Goal: Navigation & Orientation: Find specific page/section

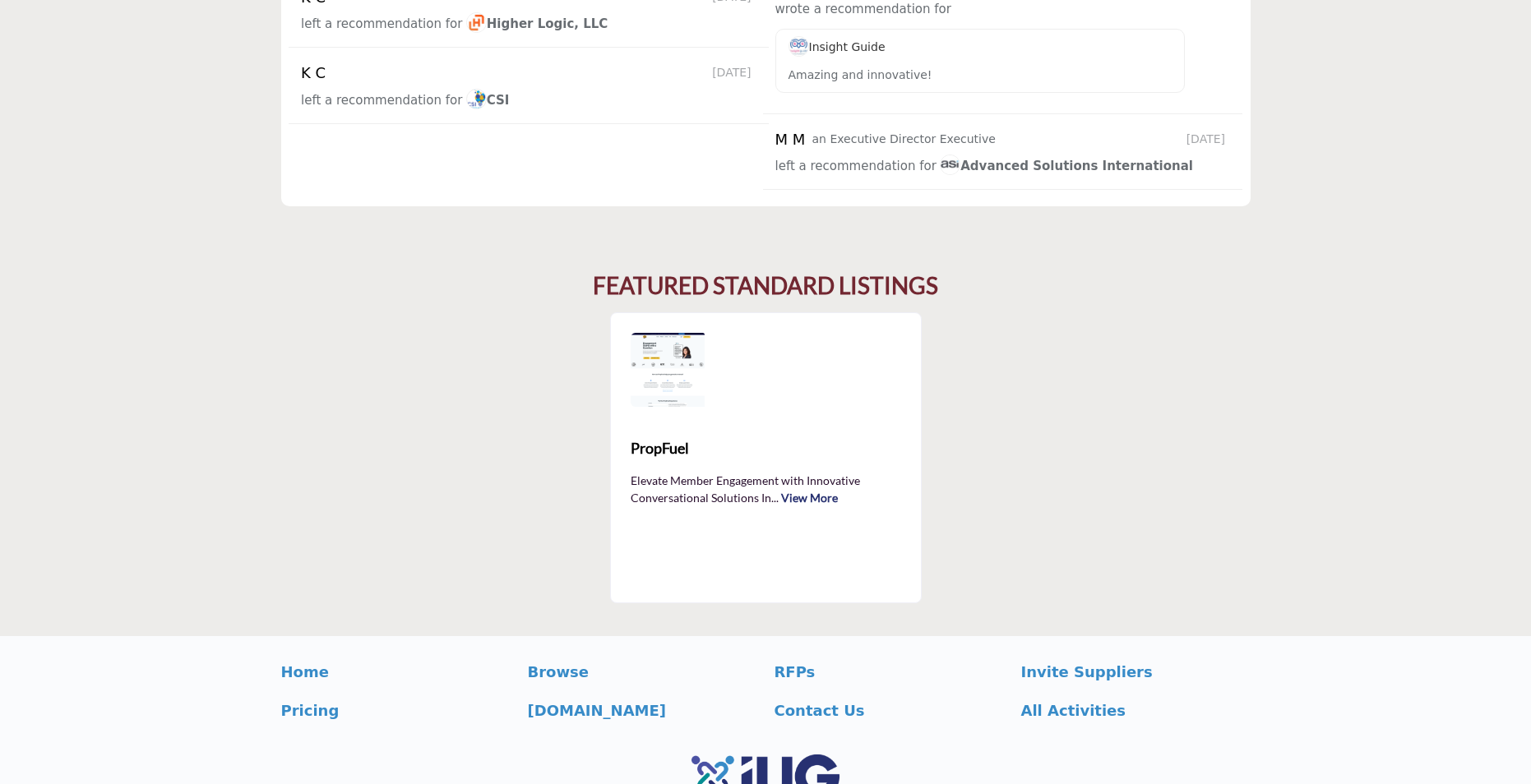
scroll to position [2597, 0]
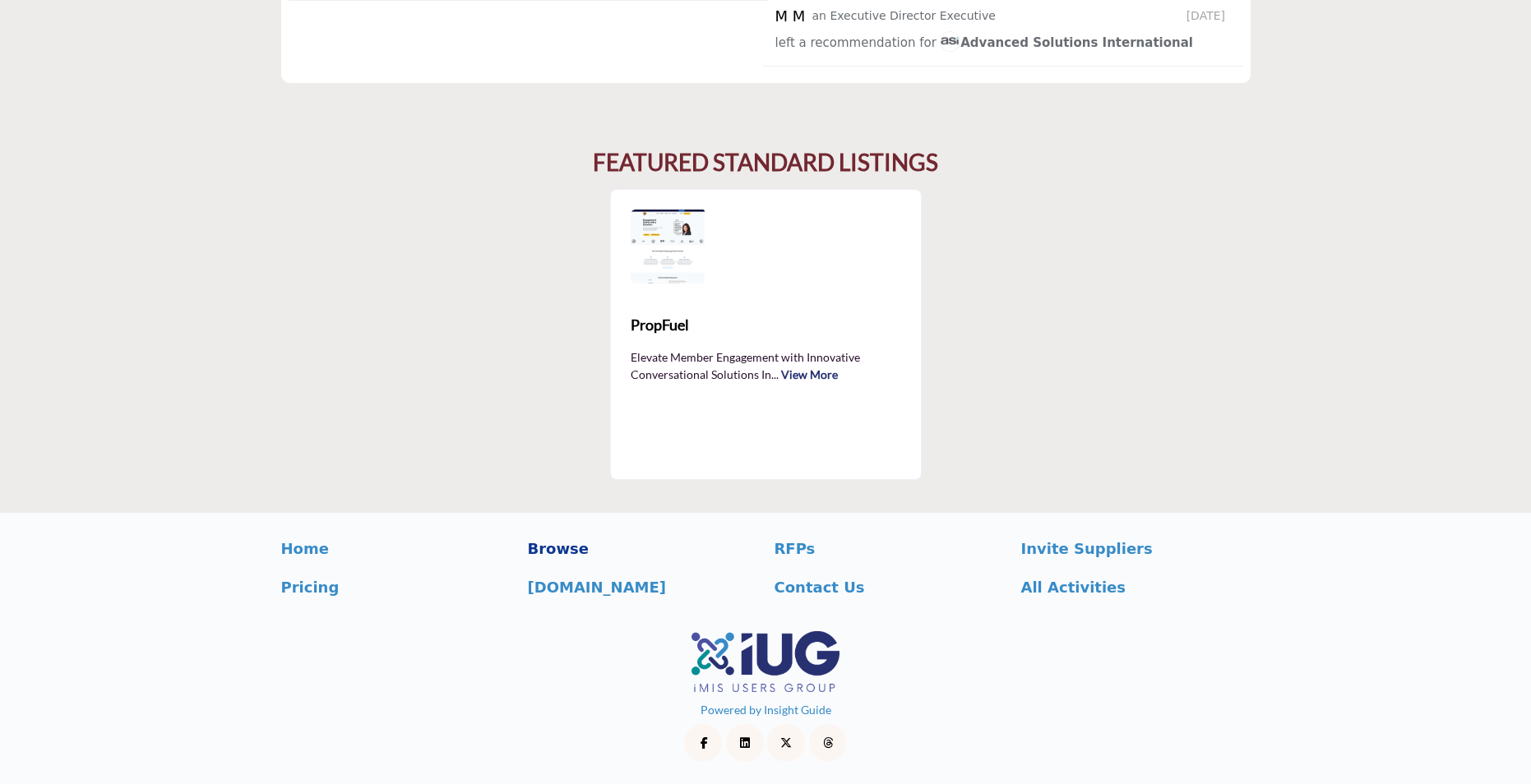
click at [557, 547] on p "Browse" at bounding box center [643, 549] width 230 height 22
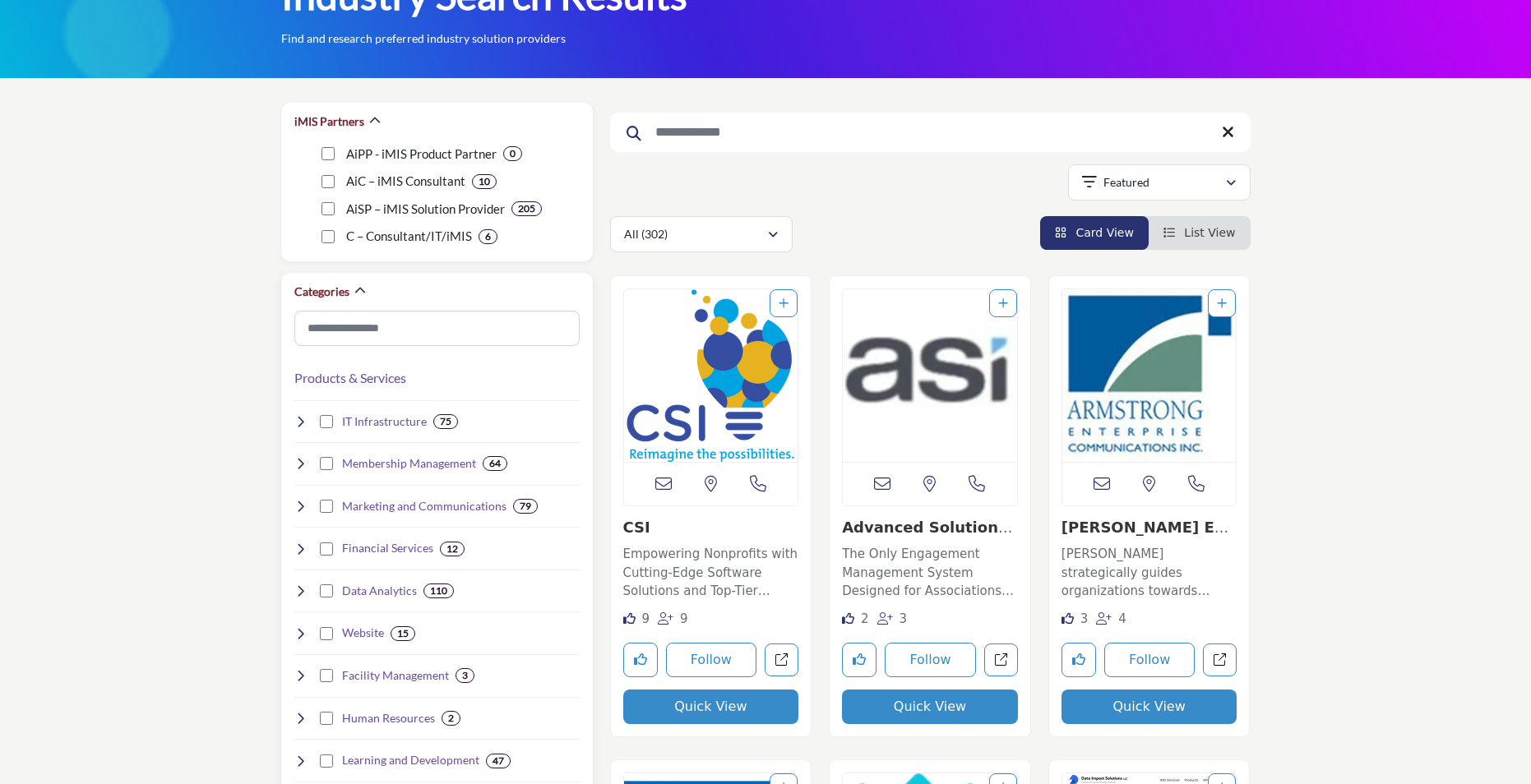
scroll to position [164, 0]
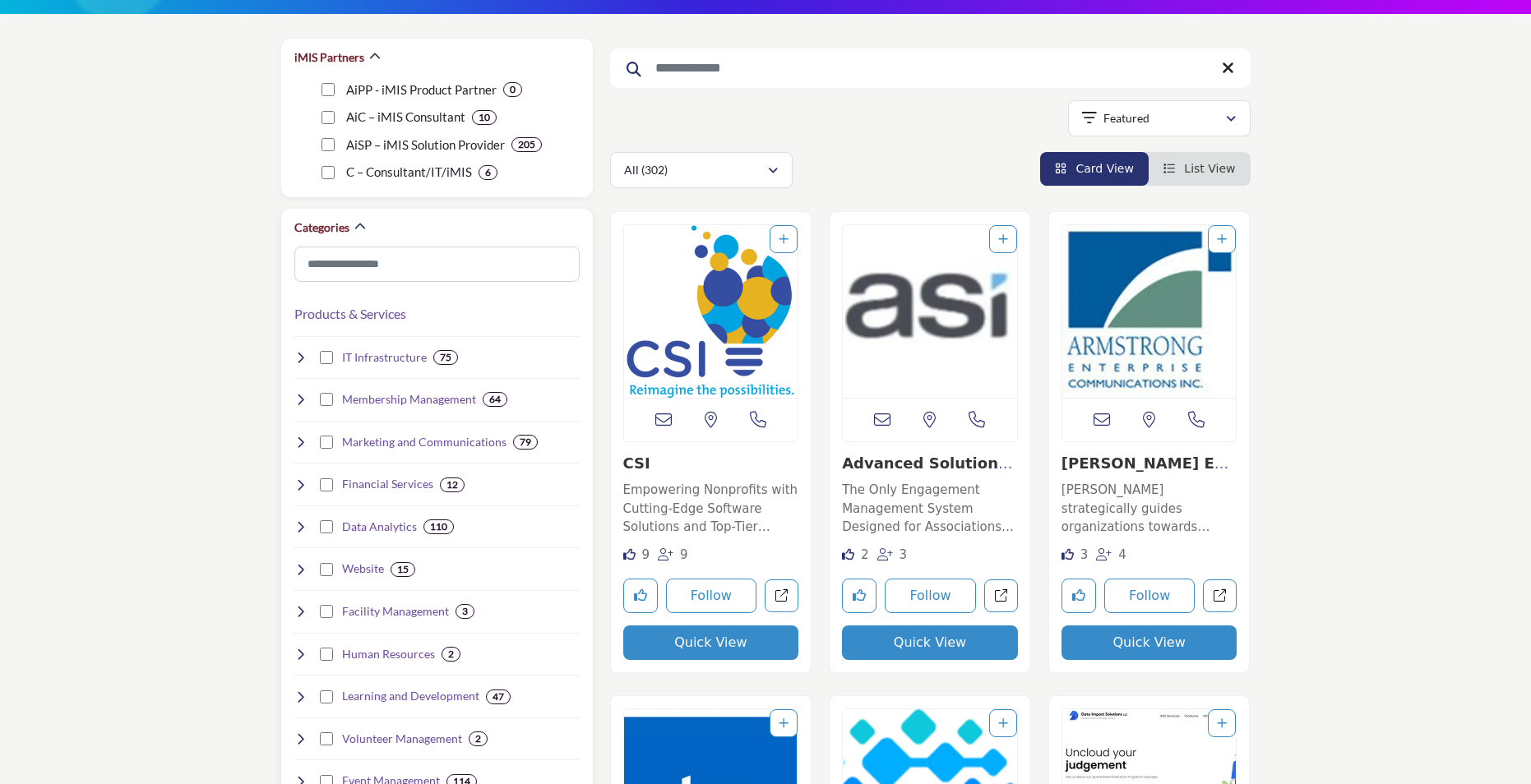
scroll to position [164, 0]
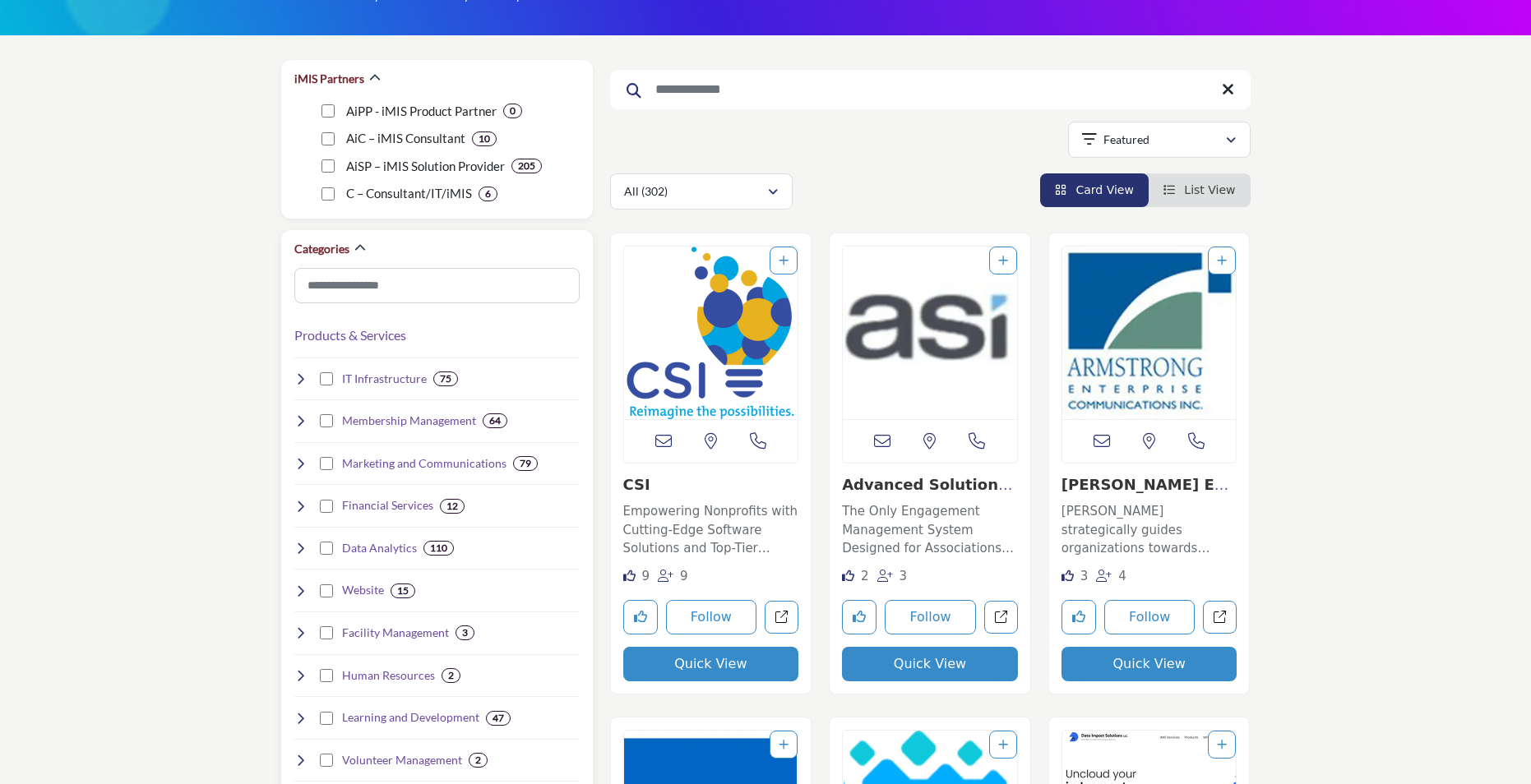
click at [297, 420] on icon at bounding box center [301, 421] width 13 height 13
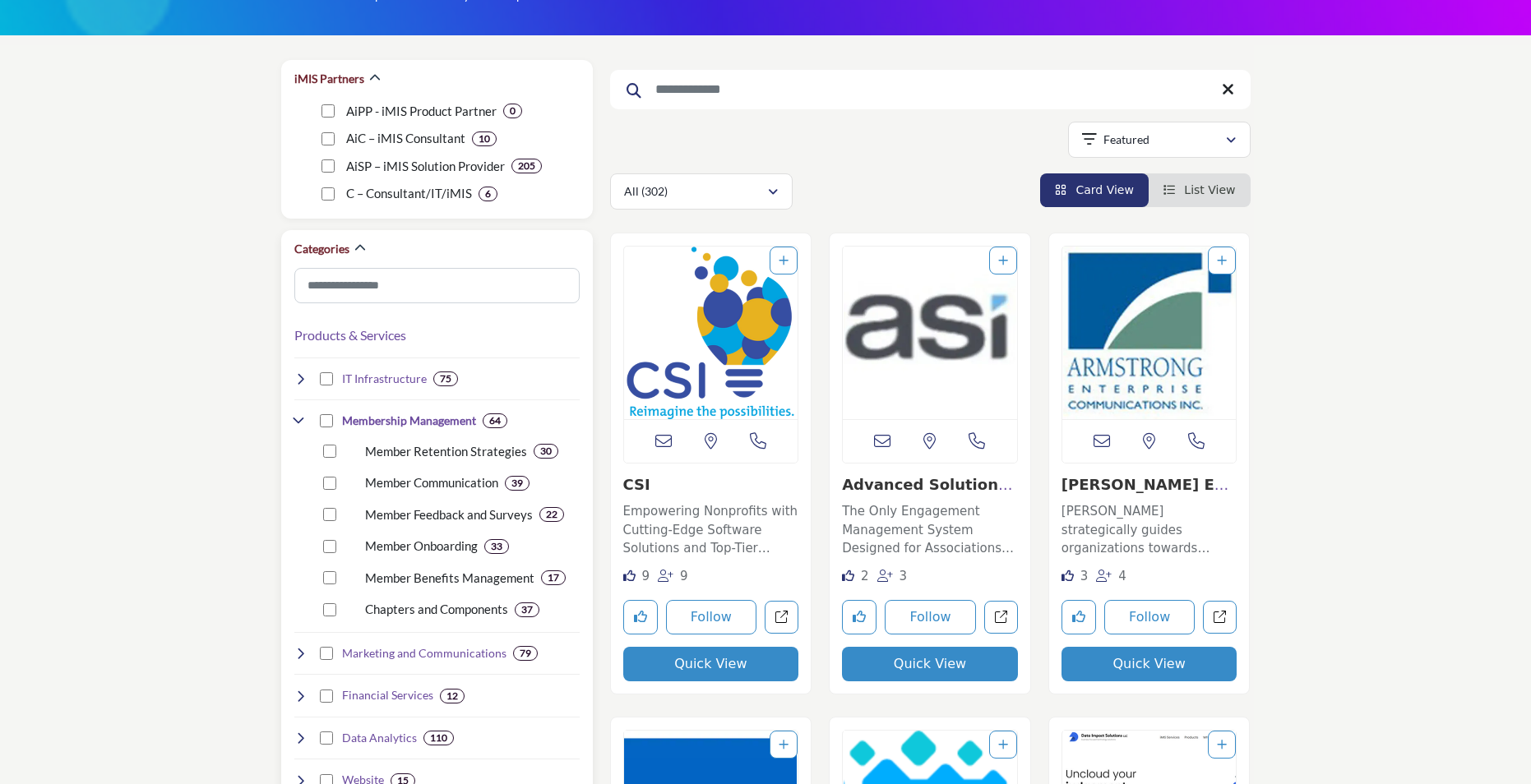
drag, startPoint x: 297, startPoint y: 420, endPoint x: 326, endPoint y: 406, distance: 32.2
click at [297, 420] on icon at bounding box center [301, 421] width 13 height 13
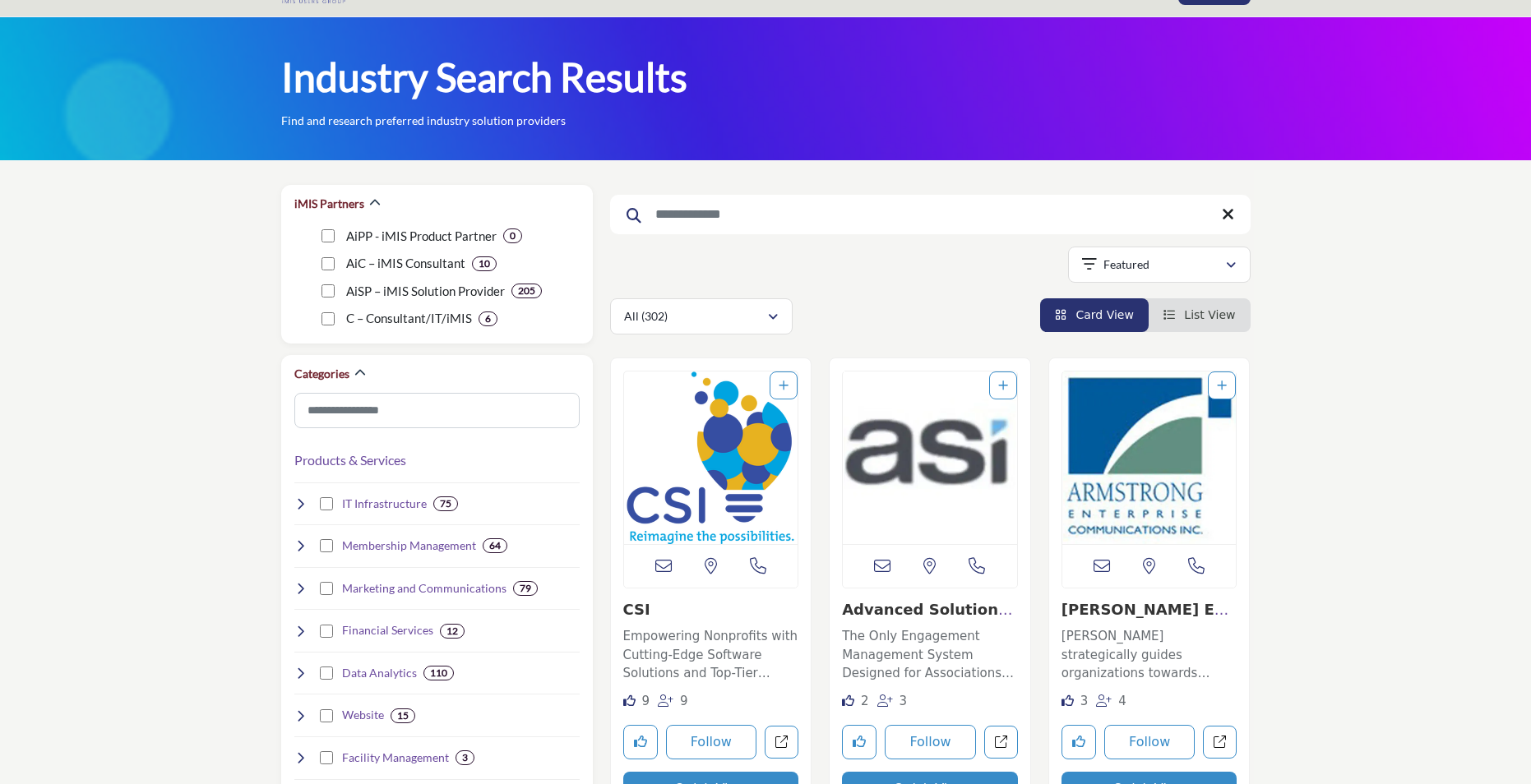
scroll to position [0, 0]
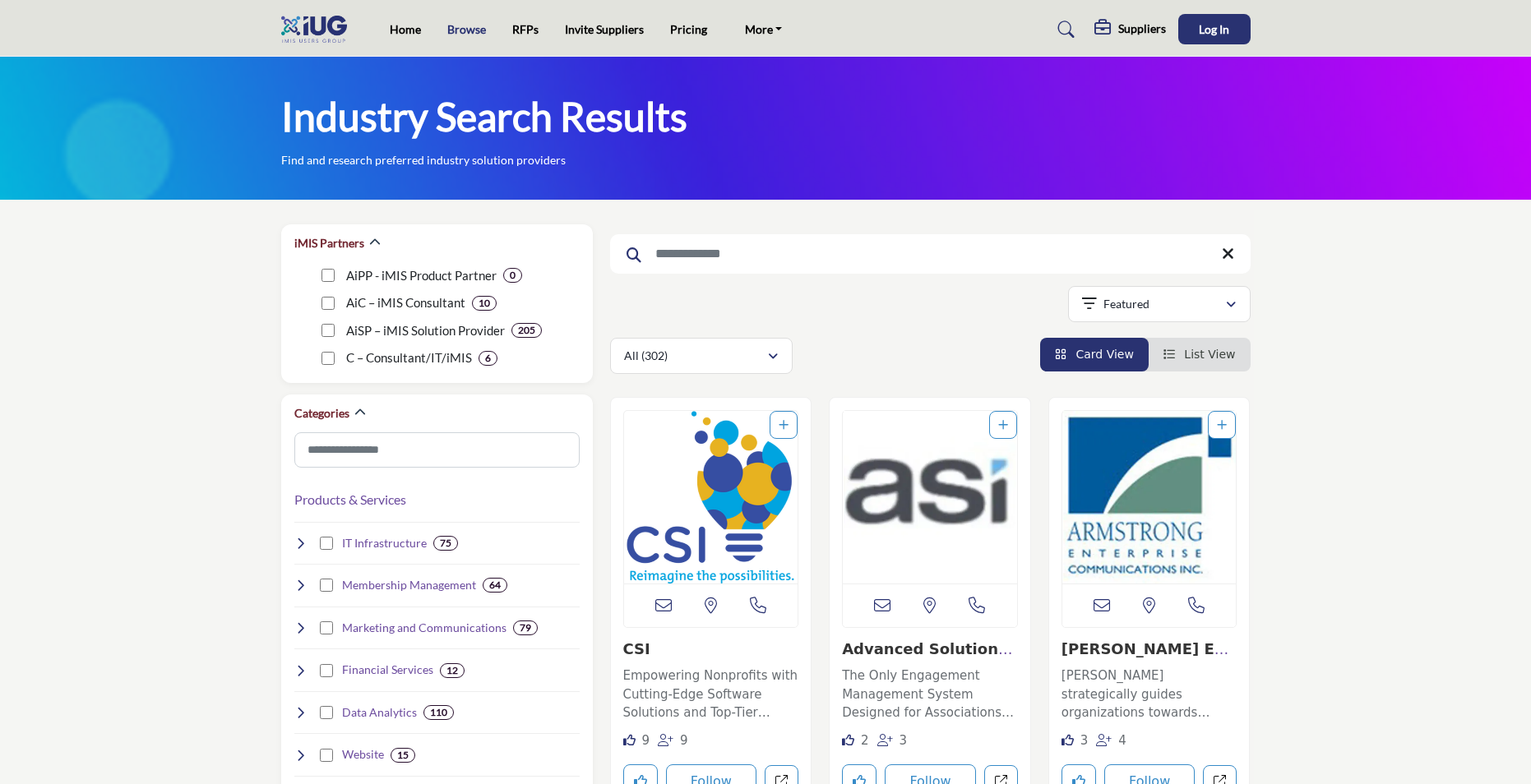
click at [463, 30] on link "Browse" at bounding box center [466, 29] width 39 height 14
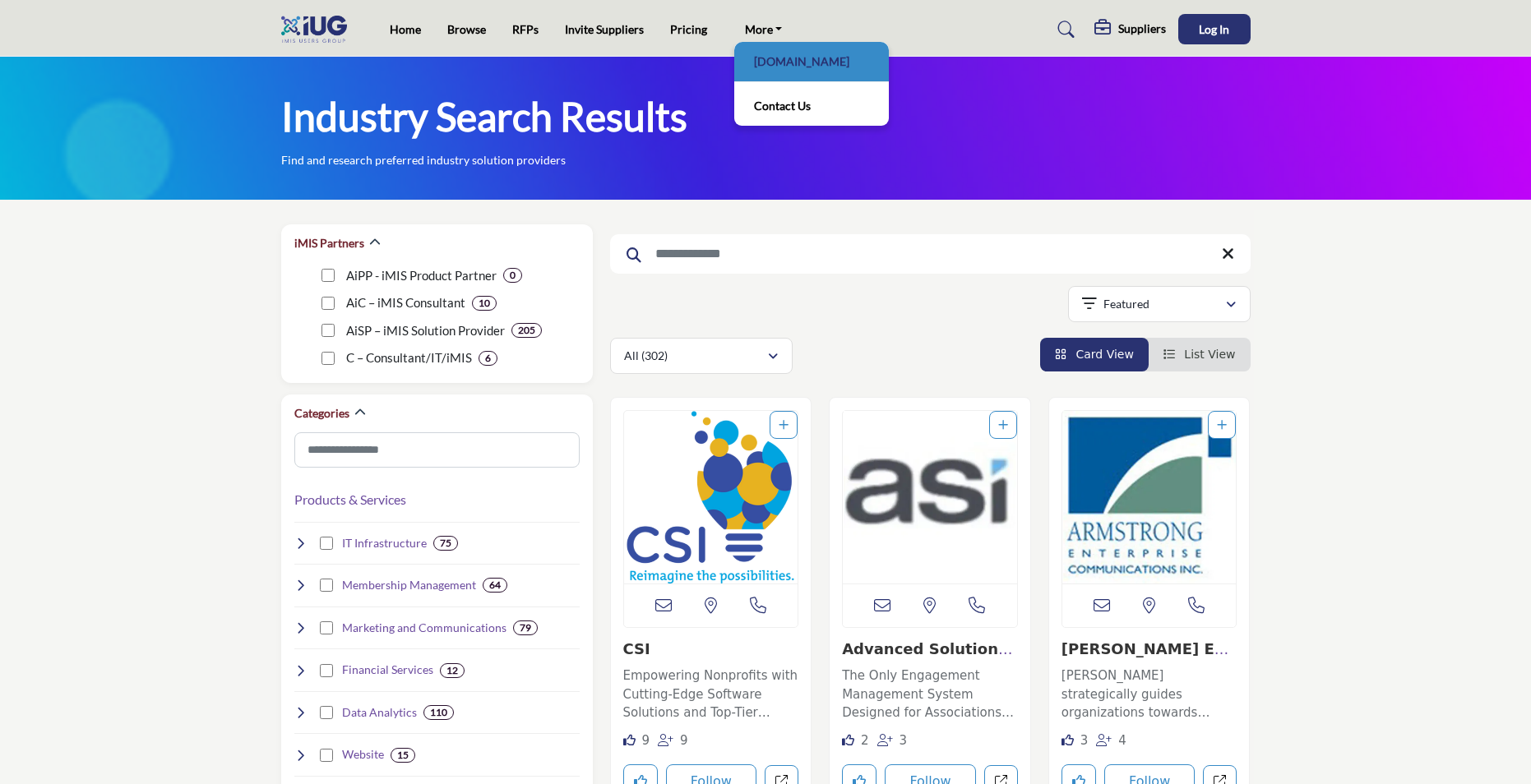
click at [787, 64] on link "[DOMAIN_NAME]" at bounding box center [811, 62] width 138 height 23
